Goal: Task Accomplishment & Management: Complete application form

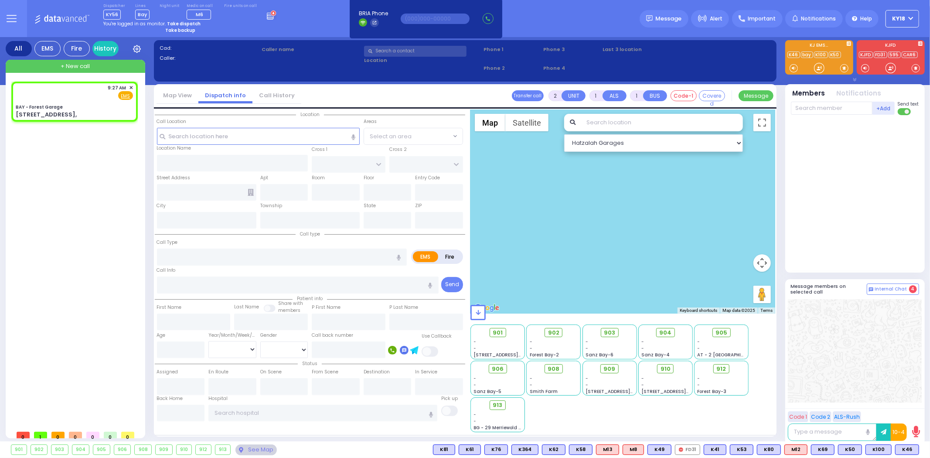
select select
radio input "true"
select select
type input "09:27"
select select "Hatzalah Garages"
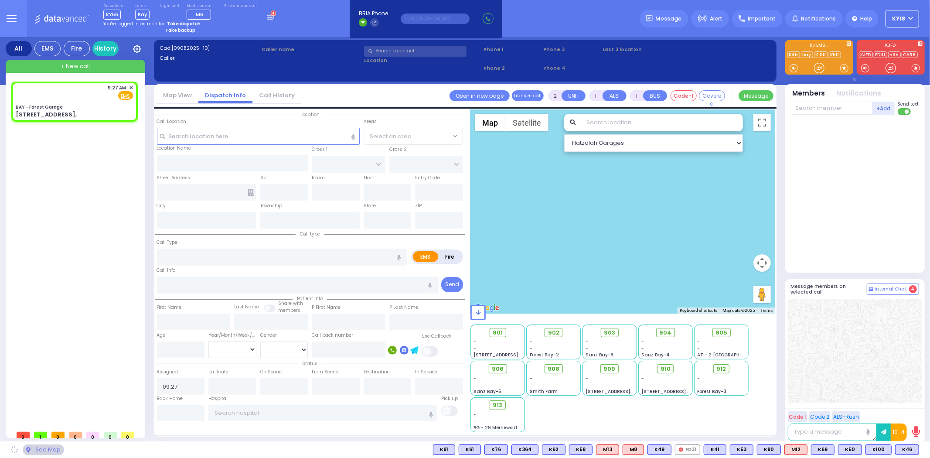
type input "BAY - Forest Garage"
type input "SANZ COURT"
type input "HAYES COURT"
type input "[STREET_ADDRESS],"
type input "Monroe"
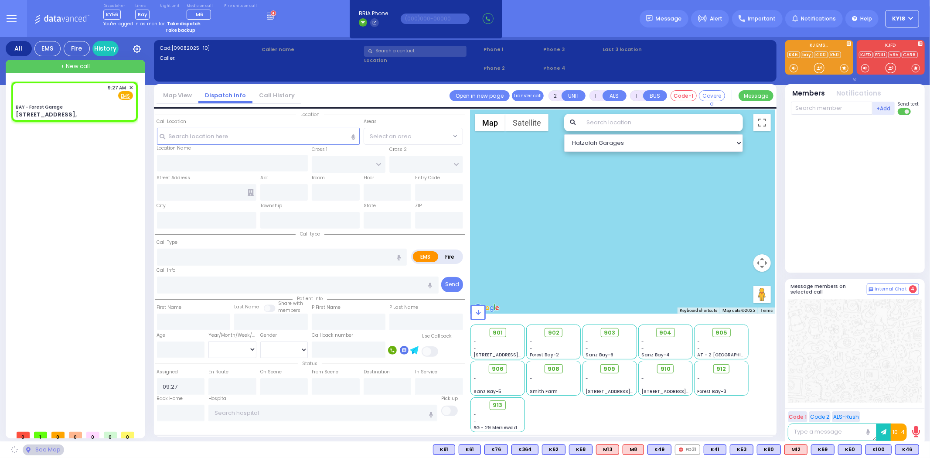
type input "[US_STATE]"
type input "10950"
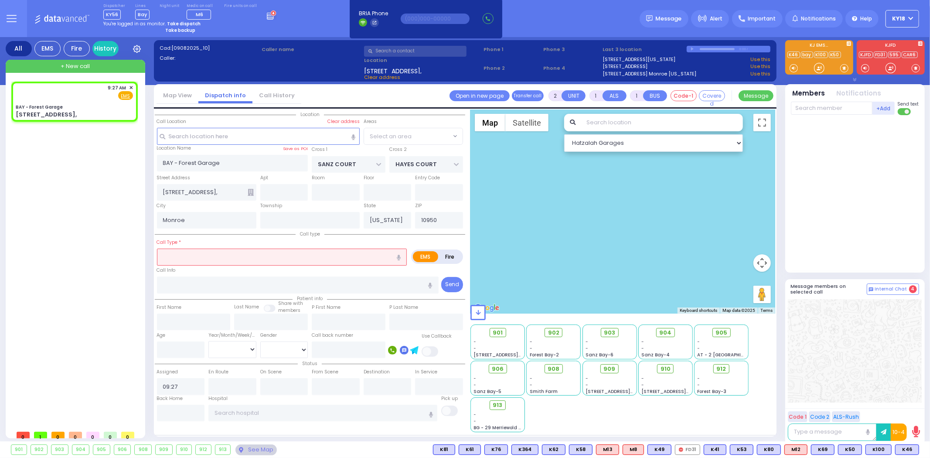
select select "SECTION 2"
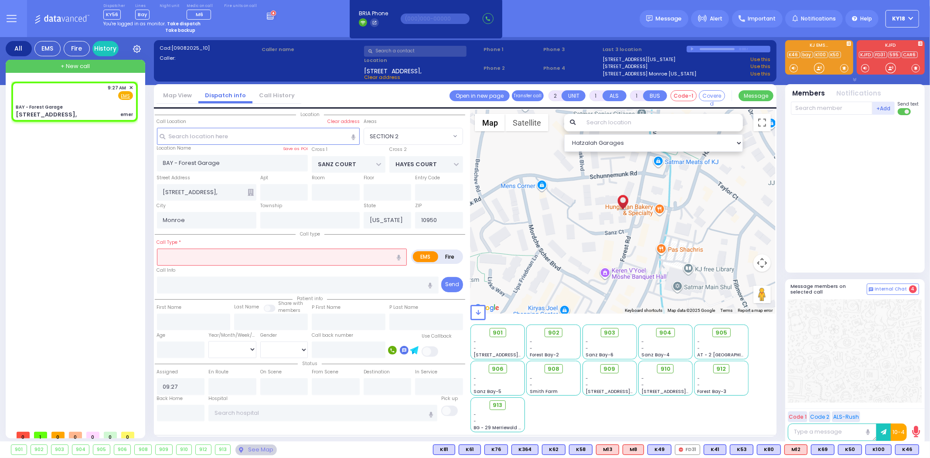
type input "1"
select select
type input "emer"
radio input "true"
select select
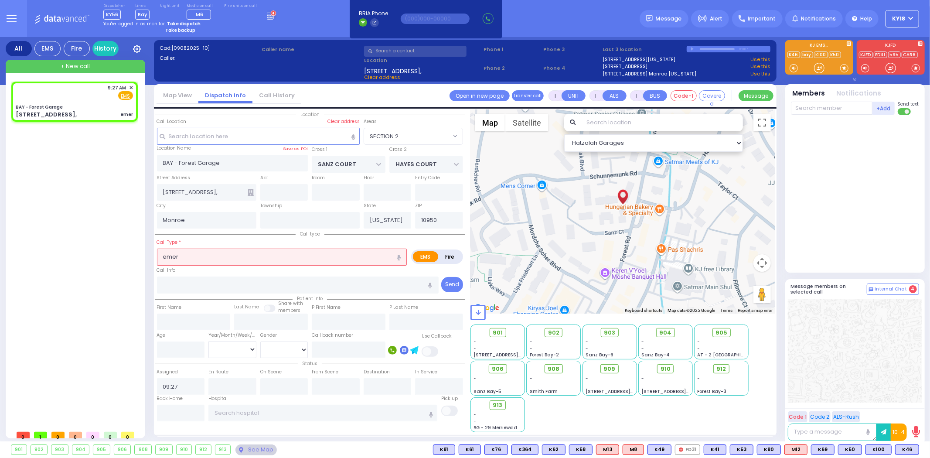
select select "Hatzalah Garages"
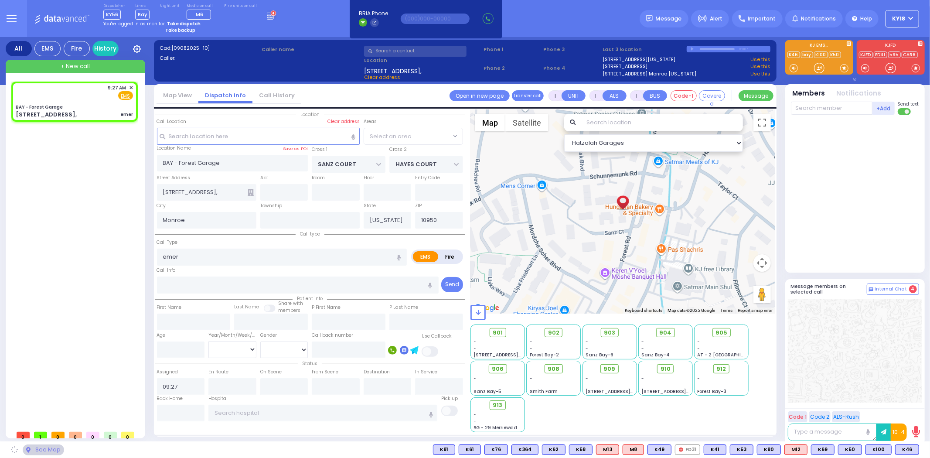
select select "SECTION 2"
select select
type input "Emergency Transport"
radio input "true"
select select
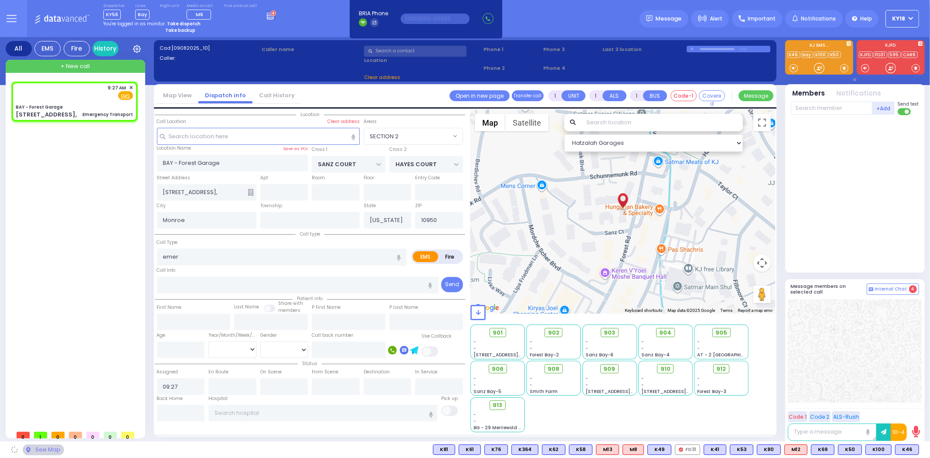
select select "Hatzalah Garages"
select select
radio input "true"
select select
select select "Hatzalah Garages"
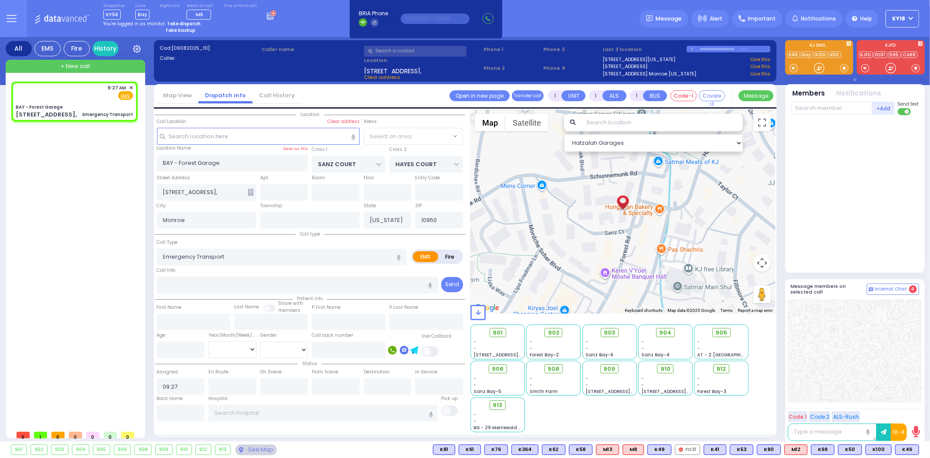
select select "SECTION 2"
select select
radio input "true"
select select
type input "09:27"
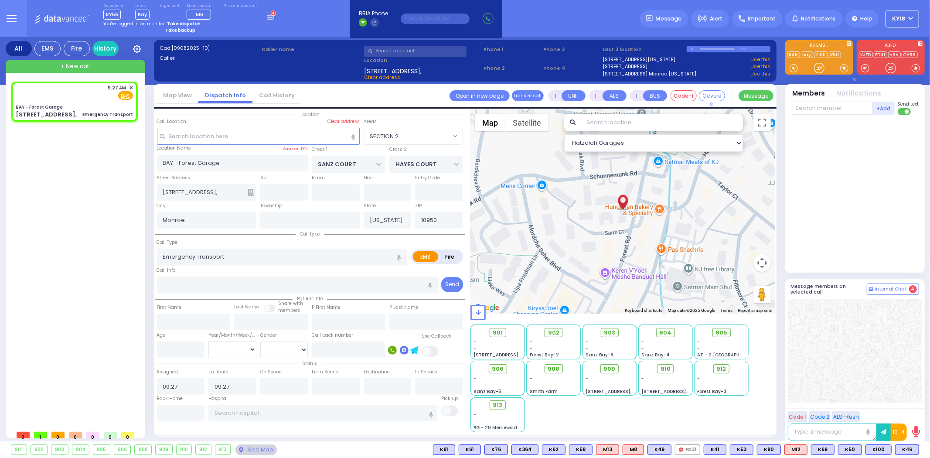
select select "Hatzalah Garages"
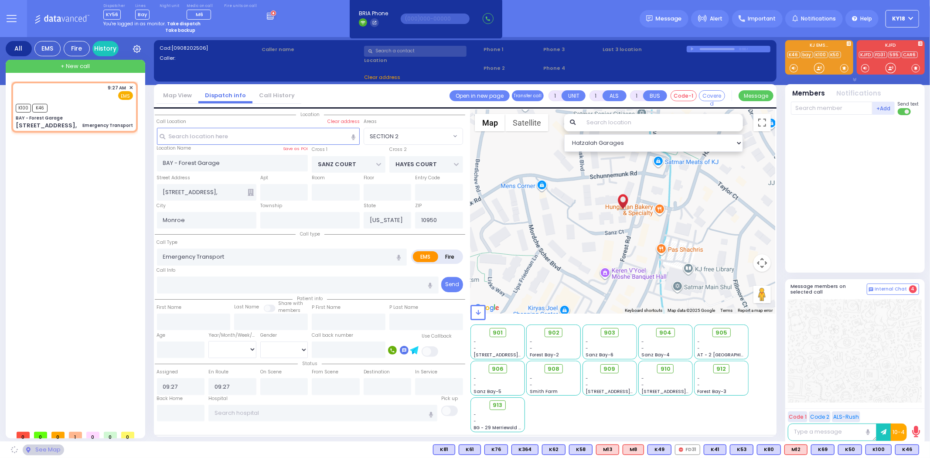
select select "SECTION 2"
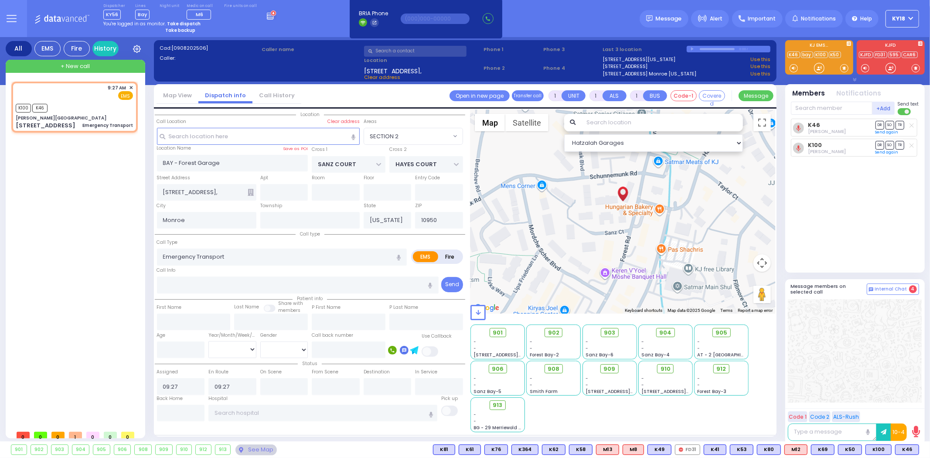
select select
radio input "true"
select select
select select "Hatzalah Garages"
type input "[PERSON_NAME][GEOGRAPHIC_DATA]"
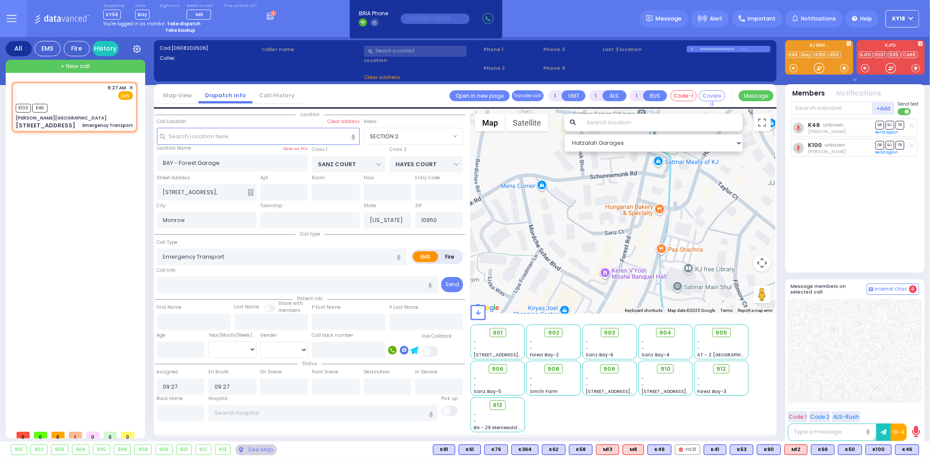
type input "[PERSON_NAME] DR"
type input "CARTER LN"
type input "[STREET_ADDRESS]"
type input "[PERSON_NAME]"
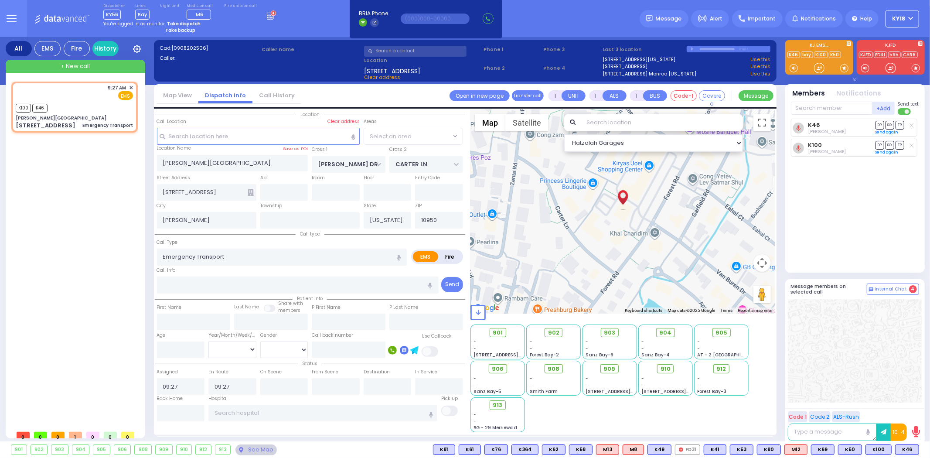
select select "SECTION 2"
